Goal: Check status: Check status

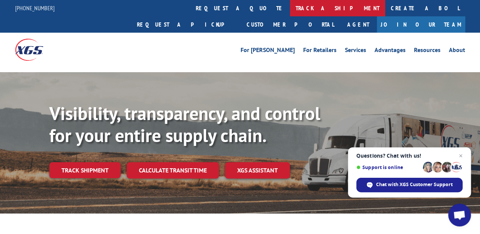
click at [290, 9] on link "track a shipment" at bounding box center [337, 8] width 95 height 16
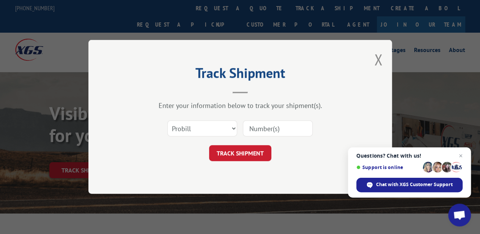
click at [248, 130] on input at bounding box center [278, 129] width 70 height 16
paste input "17510166"
type input "17510166"
click at [238, 149] on button "TRACK SHIPMENT" at bounding box center [240, 153] width 62 height 16
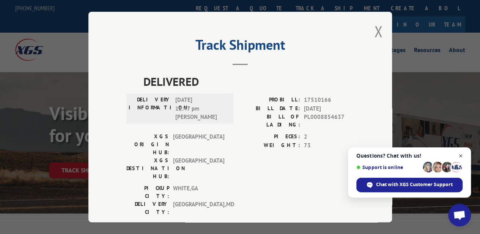
click at [461, 156] on span "Close chat" at bounding box center [460, 155] width 9 height 9
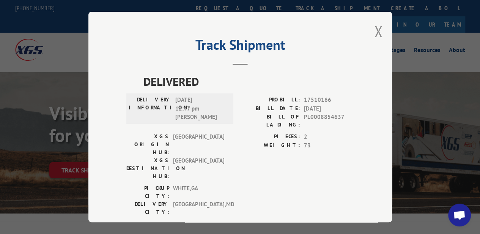
scroll to position [2, 0]
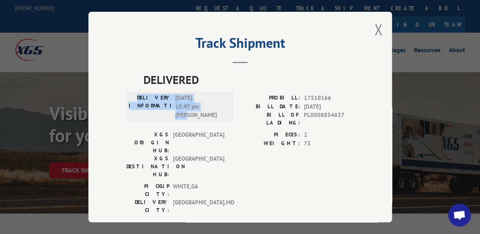
drag, startPoint x: 190, startPoint y: 111, endPoint x: 129, endPoint y: 92, distance: 63.9
click at [129, 94] on div "DELIVERY INFORMATION: [DATE] 12:47 pm [PERSON_NAME]" at bounding box center [180, 107] width 102 height 26
copy div "DELIVERY INFORMATION: [DATE] 12:47 pm [PERSON_NAME]"
click at [378, 30] on button "Close modal" at bounding box center [378, 29] width 8 height 20
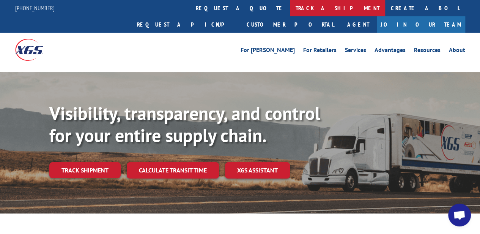
click at [290, 11] on link "track a shipment" at bounding box center [337, 8] width 95 height 16
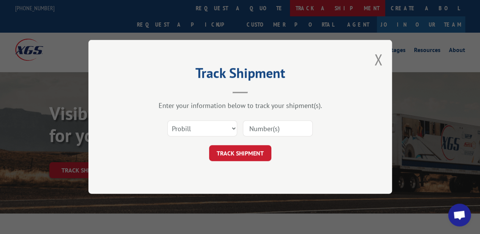
scroll to position [0, 0]
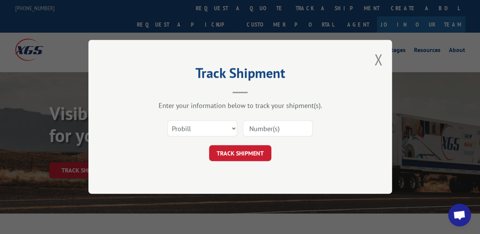
click at [260, 129] on input at bounding box center [278, 129] width 70 height 16
paste input "DELIVERY INFORMATION: [DATE] 12:47 pm [PERSON_NAME]"
type input "DELIVERY INFORMATION: [DATE] 12:47 pm [PERSON_NAME]"
click at [276, 130] on input "DELIVERY INFORMATION: [DATE] 12:47 pm [PERSON_NAME]" at bounding box center [278, 129] width 70 height 16
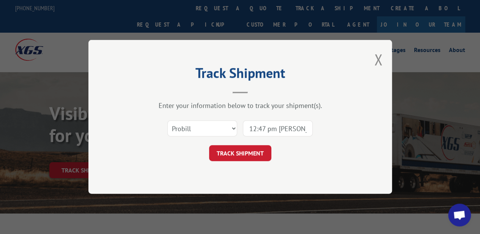
click at [276, 130] on input "DELIVERY INFORMATION: [DATE] 12:47 pm [PERSON_NAME]" at bounding box center [278, 129] width 70 height 16
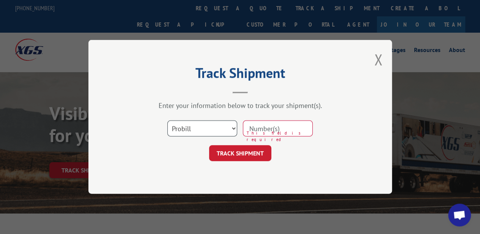
click at [229, 130] on select "Select category... Probill BOL PO" at bounding box center [202, 129] width 70 height 16
click at [141, 144] on form "Select category... Probill BOL PO This field is required TRACK SHIPMENT" at bounding box center [240, 138] width 228 height 45
click at [264, 130] on input at bounding box center [278, 129] width 70 height 16
paste input "17510166"
type input "17510166"
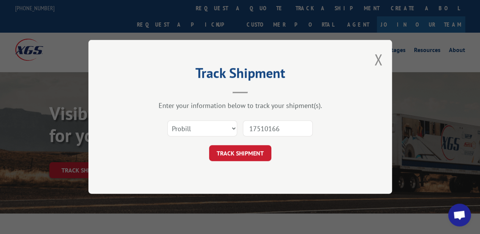
click button "TRACK SHIPMENT" at bounding box center [240, 153] width 62 height 16
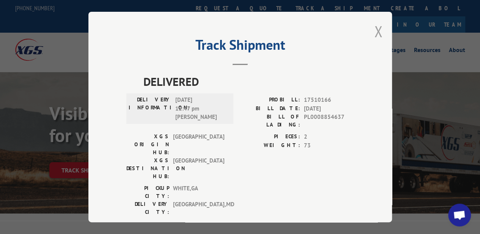
click at [377, 30] on button "Close modal" at bounding box center [378, 31] width 8 height 20
